Goal: Information Seeking & Learning: Learn about a topic

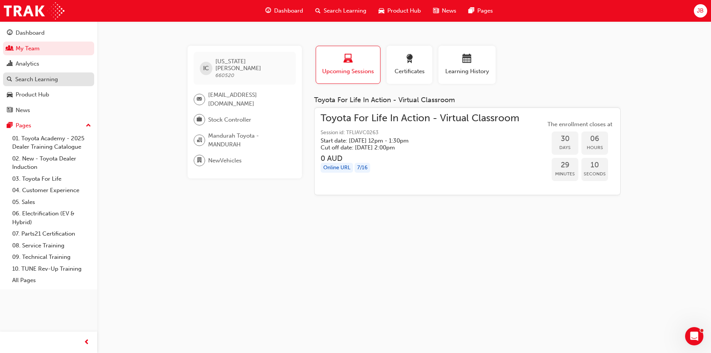
click at [31, 76] on div "Search Learning" at bounding box center [36, 79] width 43 height 9
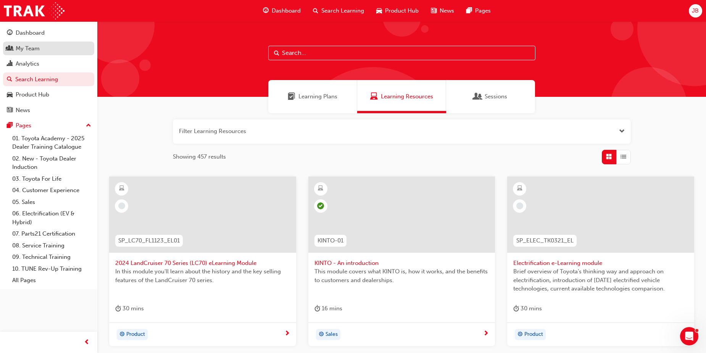
click at [34, 50] on div "My Team" at bounding box center [28, 48] width 24 height 9
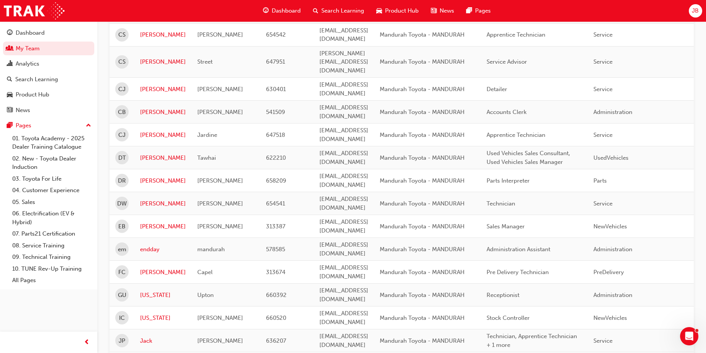
scroll to position [381, 0]
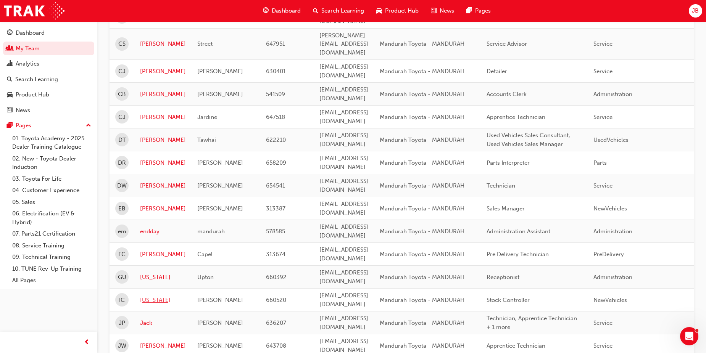
click at [150, 296] on link "[US_STATE]" at bounding box center [163, 300] width 46 height 9
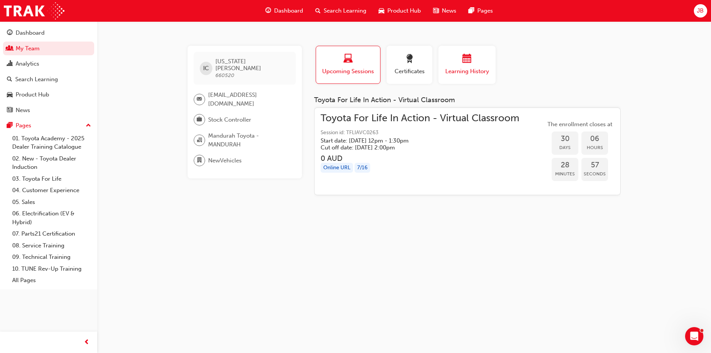
click at [473, 68] on span "Learning History" at bounding box center [467, 71] width 46 height 9
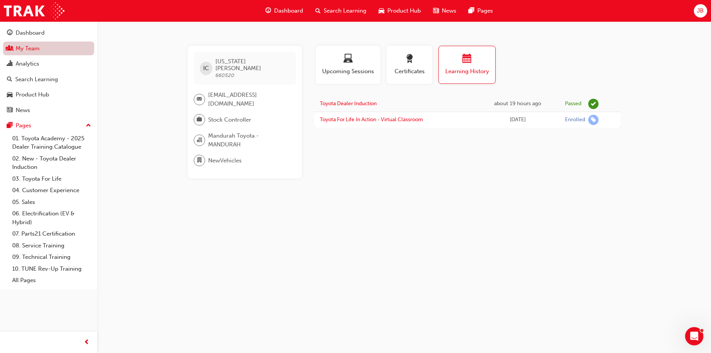
click at [63, 48] on link "My Team" at bounding box center [48, 49] width 91 height 14
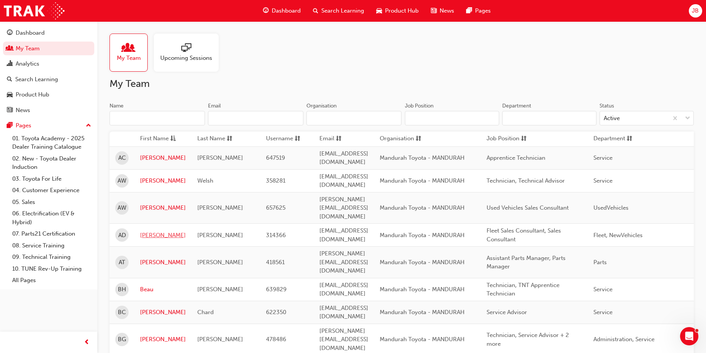
click at [148, 231] on link "[PERSON_NAME]" at bounding box center [163, 235] width 46 height 9
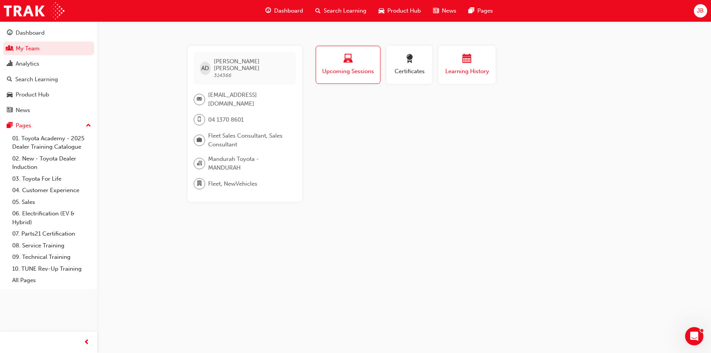
click at [463, 69] on span "Learning History" at bounding box center [467, 71] width 46 height 9
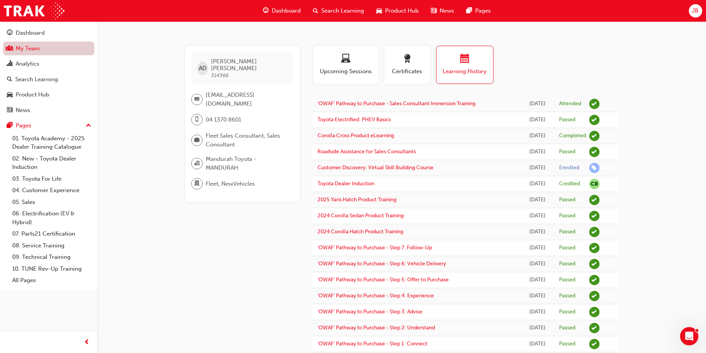
click at [46, 43] on link "My Team" at bounding box center [48, 49] width 91 height 14
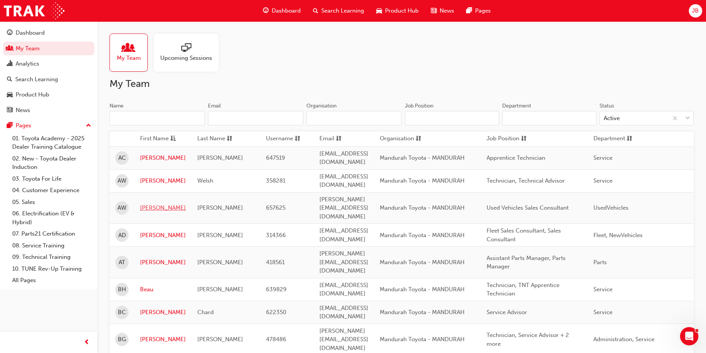
click at [148, 204] on link "[PERSON_NAME]" at bounding box center [163, 208] width 46 height 9
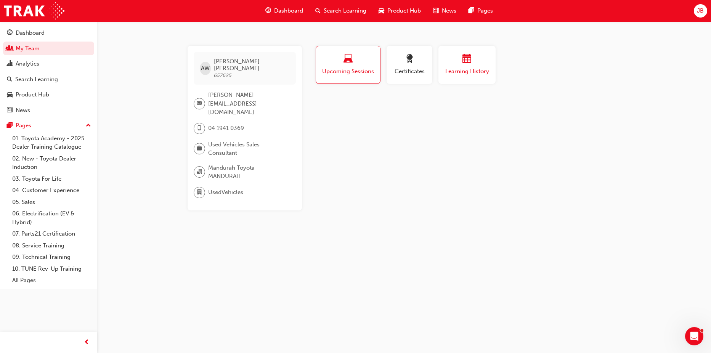
click at [480, 72] on span "Learning History" at bounding box center [467, 71] width 46 height 9
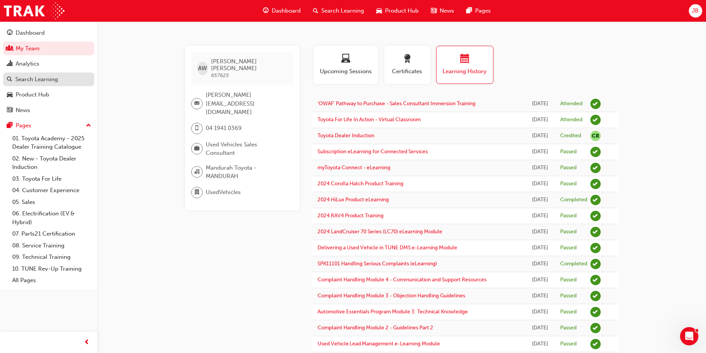
click at [51, 78] on div "Search Learning" at bounding box center [36, 79] width 43 height 9
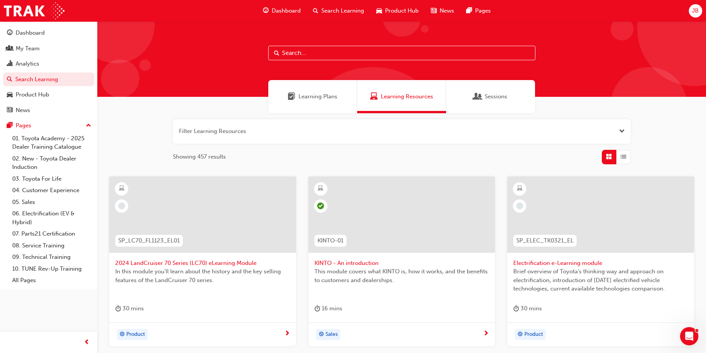
click at [301, 54] on input "text" at bounding box center [401, 53] width 267 height 14
type input "subscription"
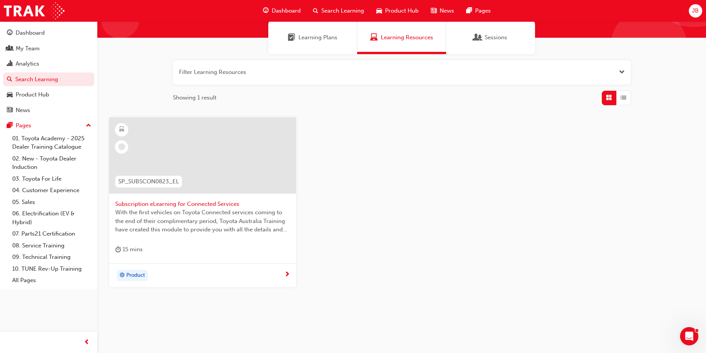
scroll to position [67, 0]
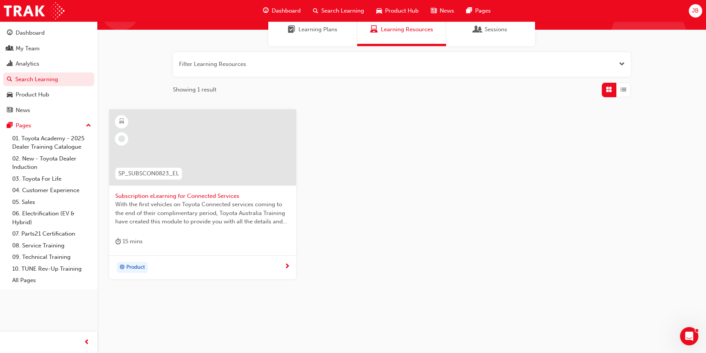
click at [179, 265] on div "Product" at bounding box center [199, 267] width 169 height 11
